Goal: Transaction & Acquisition: Purchase product/service

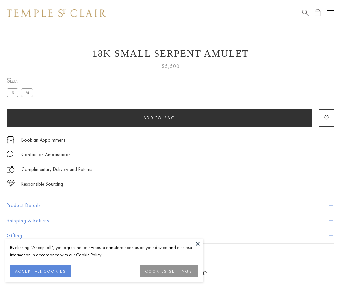
click at [159, 118] on span "Add to bag" at bounding box center [159, 118] width 32 height 6
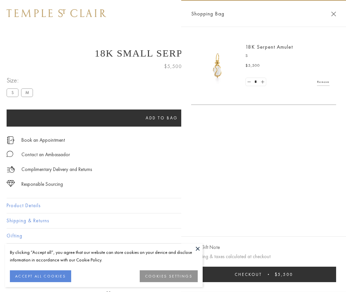
click at [263, 275] on button "Checkout $5,500" at bounding box center [263, 274] width 145 height 15
